Goal: Information Seeking & Learning: Learn about a topic

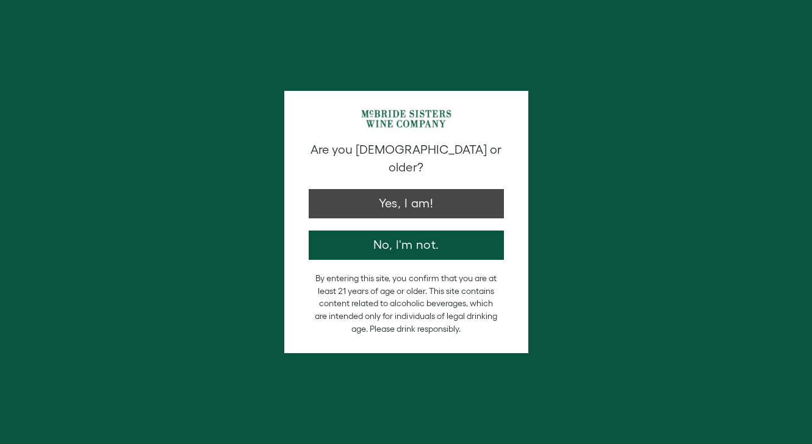
click at [363, 192] on button "Yes, I am!" at bounding box center [406, 203] width 195 height 29
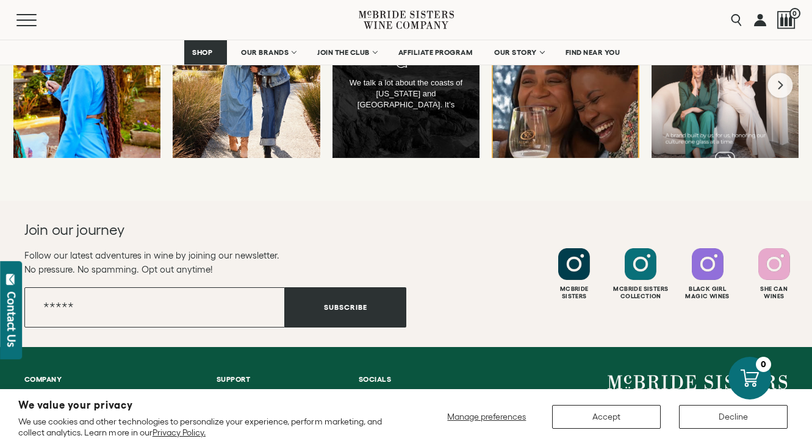
scroll to position [4820, 0]
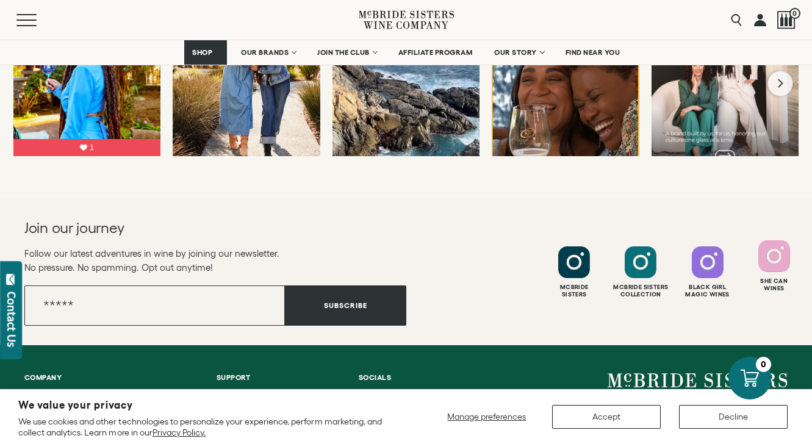
click at [769, 240] on div at bounding box center [774, 256] width 32 height 32
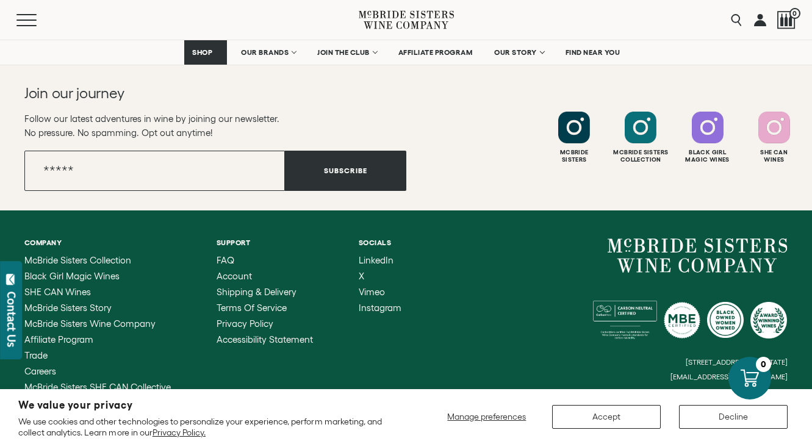
scroll to position [4954, 0]
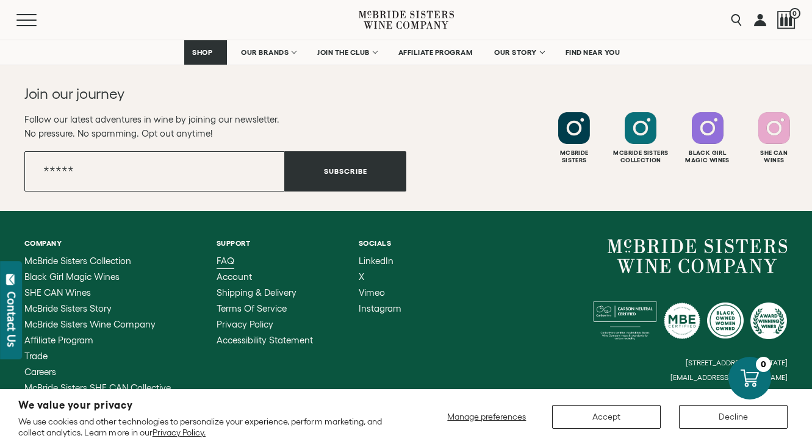
click at [227, 256] on span "FAQ" at bounding box center [226, 261] width 18 height 10
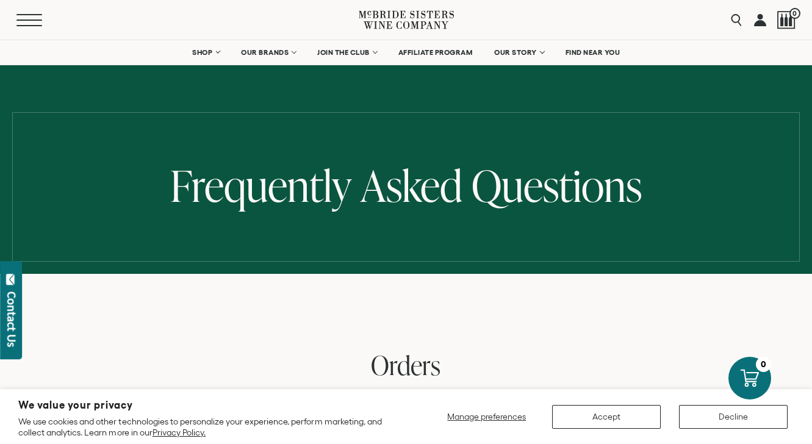
click at [31, 21] on button "Menu" at bounding box center [38, 20] width 44 height 12
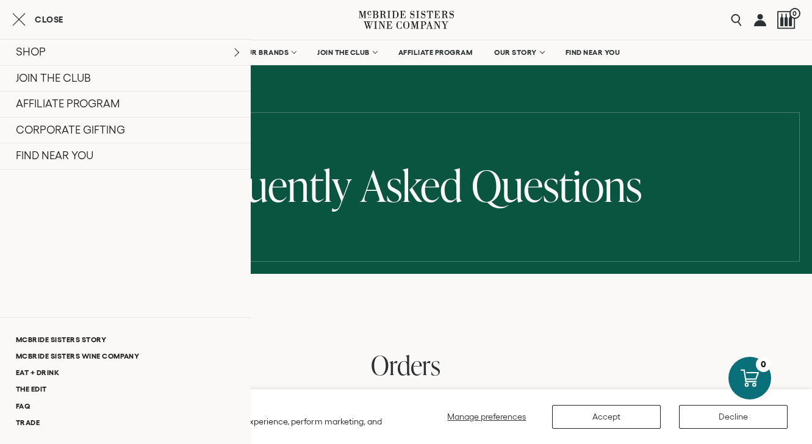
click at [21, 16] on icon "Close cart" at bounding box center [18, 19] width 13 height 15
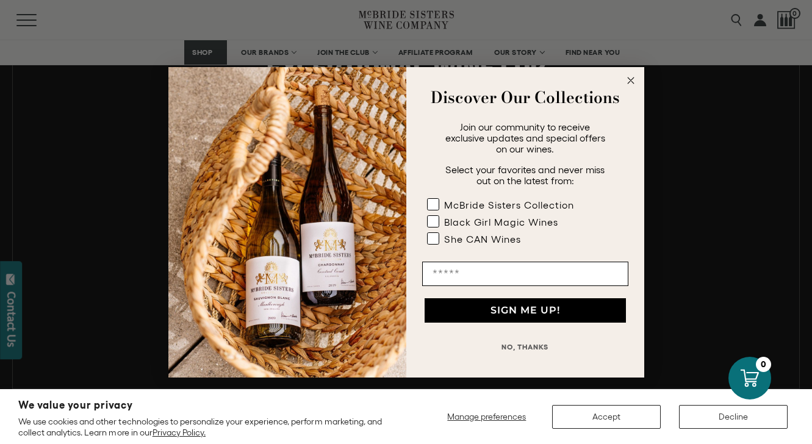
scroll to position [644, 0]
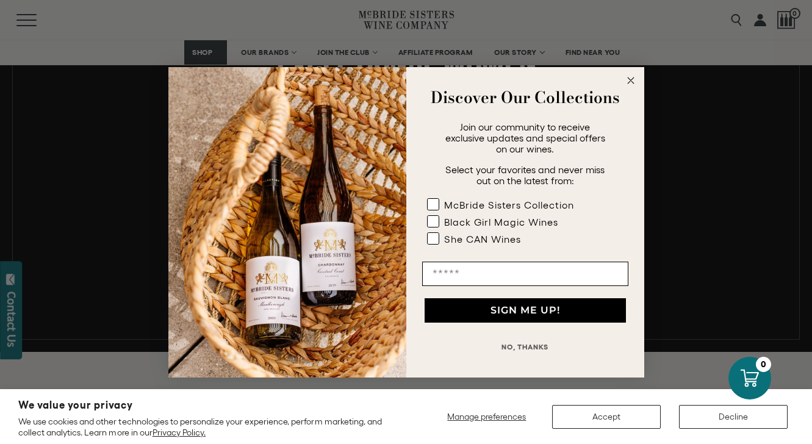
click at [627, 79] on circle "Close dialog" at bounding box center [630, 80] width 14 height 14
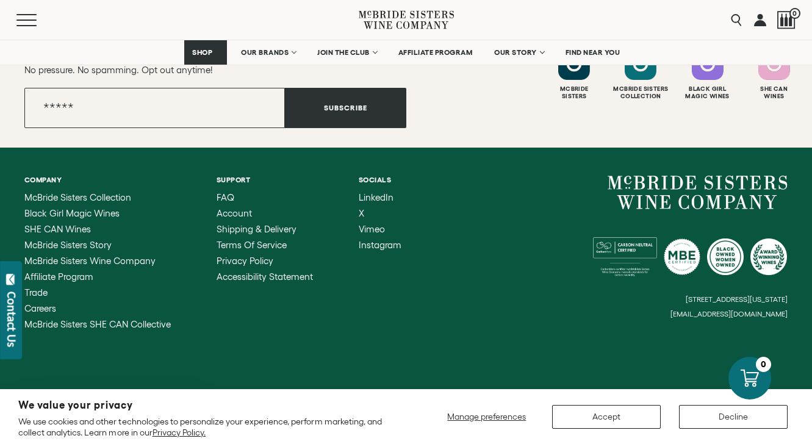
scroll to position [3485, 0]
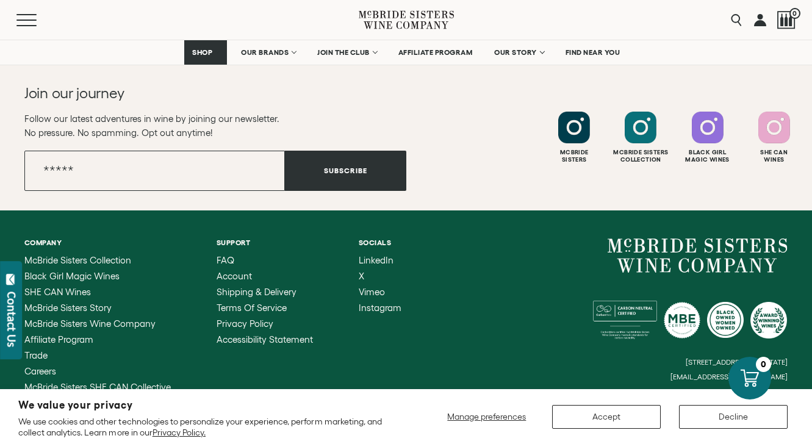
scroll to position [4954, 0]
